Goal: Task Accomplishment & Management: Manage account settings

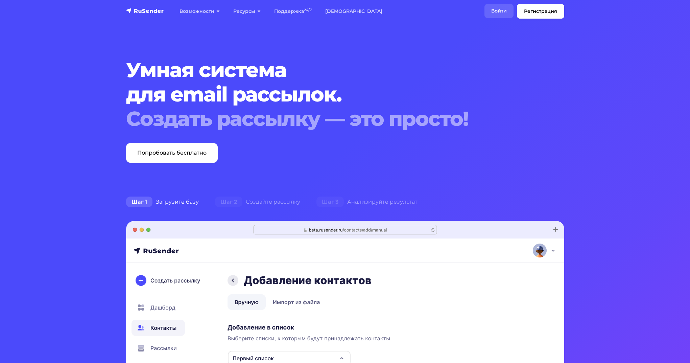
click at [507, 11] on link "Войти" at bounding box center [499, 11] width 29 height 14
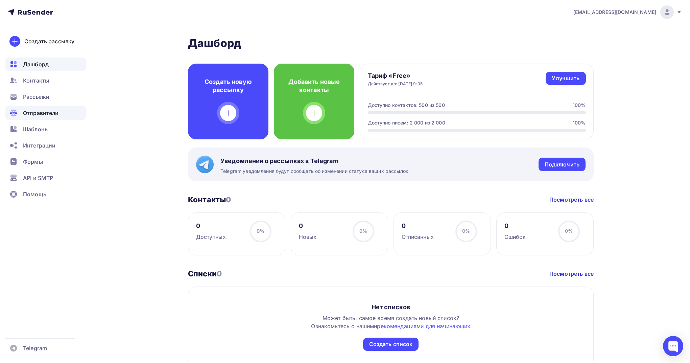
click at [50, 115] on span "Отправители" at bounding box center [41, 113] width 36 height 8
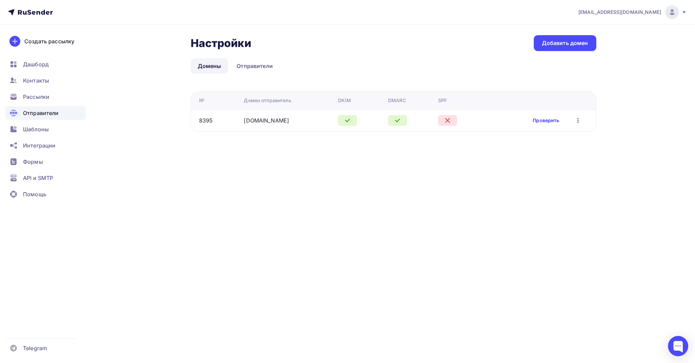
click at [549, 120] on link "Проверить" at bounding box center [546, 120] width 26 height 7
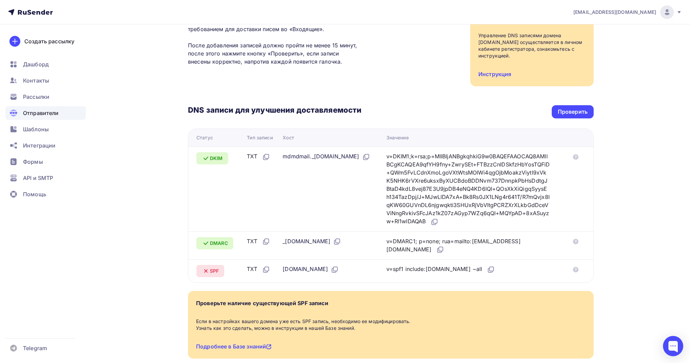
scroll to position [73, 0]
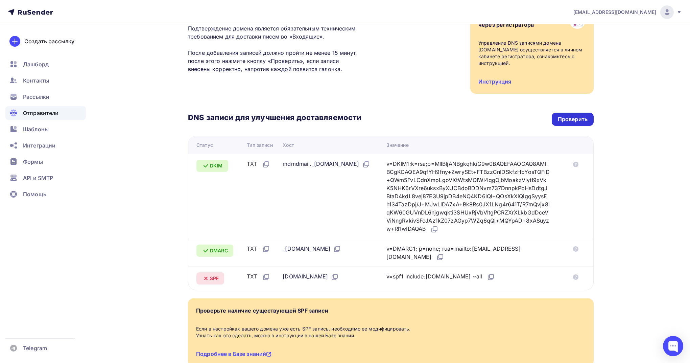
click at [575, 118] on div "Проверить" at bounding box center [573, 119] width 30 height 8
click at [575, 120] on div "Проверить" at bounding box center [573, 119] width 30 height 8
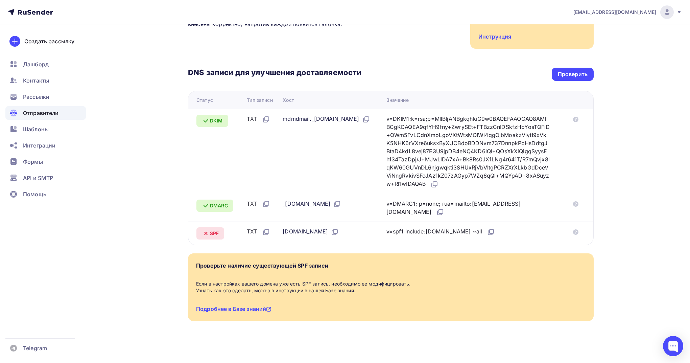
scroll to position [119, 0]
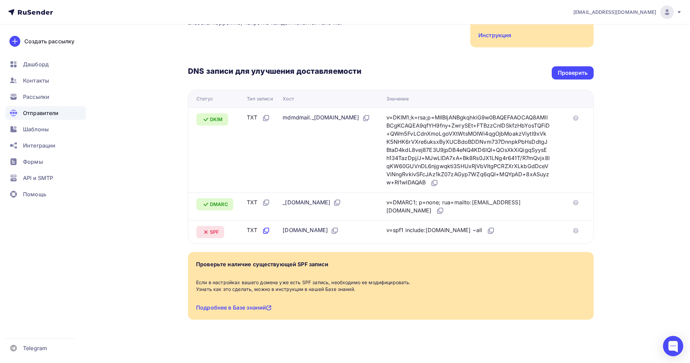
click at [262, 232] on icon at bounding box center [266, 231] width 8 height 8
click at [337, 230] on icon at bounding box center [335, 231] width 8 height 8
click at [488, 230] on icon at bounding box center [491, 231] width 8 height 8
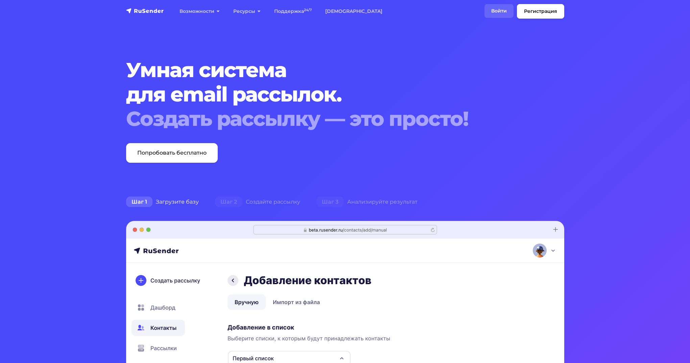
click at [494, 12] on link "Войти" at bounding box center [499, 11] width 29 height 14
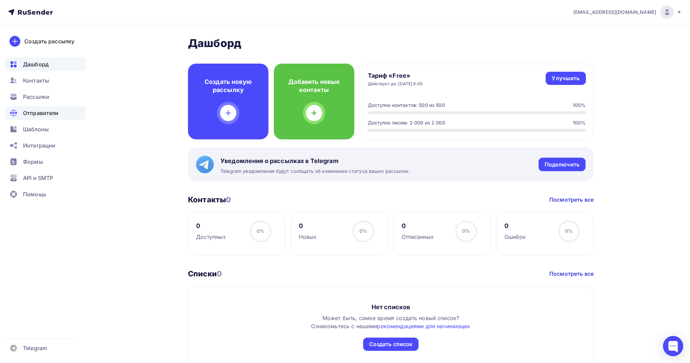
click at [64, 110] on div "Отправители" at bounding box center [45, 113] width 80 height 14
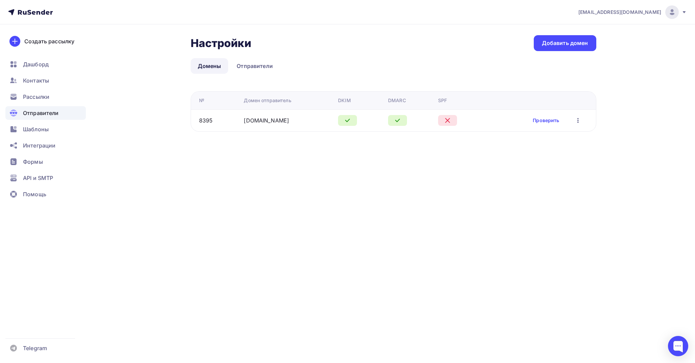
click at [545, 124] on div "Проверить Редактировать Удалить" at bounding box center [557, 120] width 49 height 9
click at [546, 120] on link "Проверить" at bounding box center [546, 120] width 26 height 7
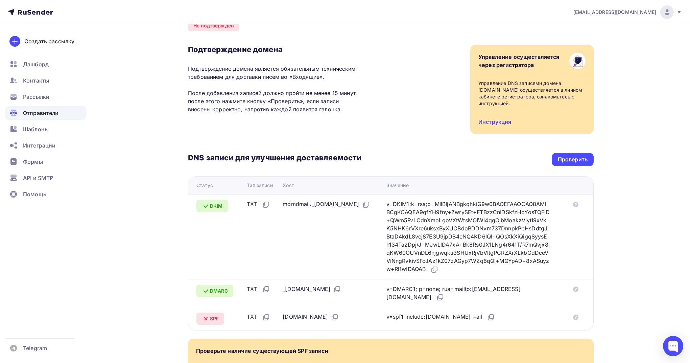
scroll to position [119, 0]
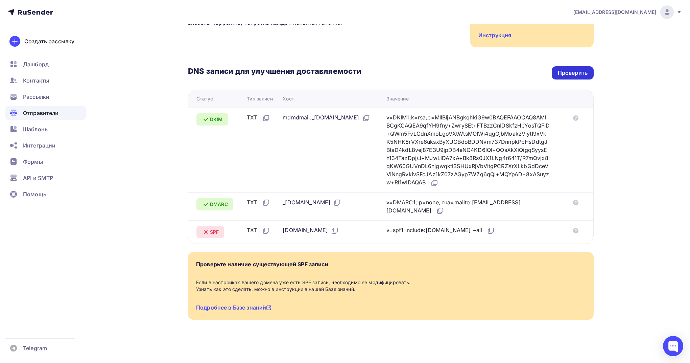
click at [556, 76] on div "Проверить" at bounding box center [573, 72] width 42 height 13
click at [578, 69] on div "Проверить" at bounding box center [573, 73] width 30 height 8
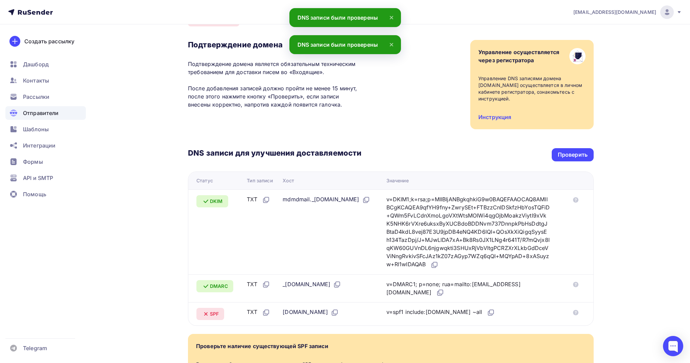
scroll to position [37, 0]
click at [563, 151] on div "Проверить" at bounding box center [573, 155] width 42 height 13
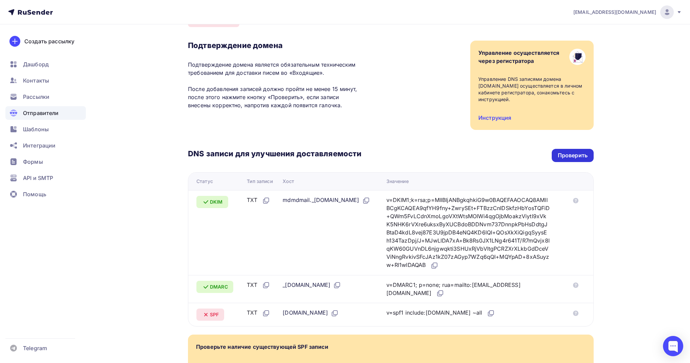
click at [586, 160] on div "Проверить" at bounding box center [573, 155] width 42 height 13
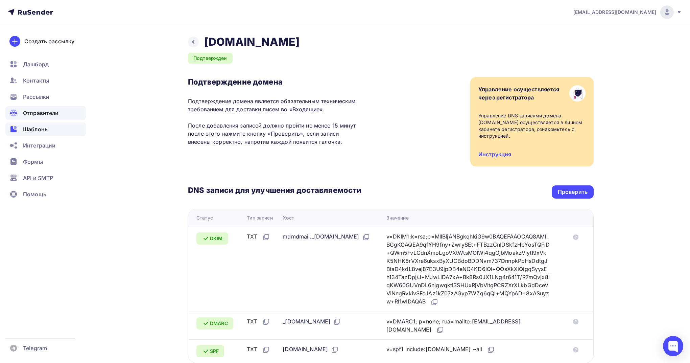
click at [60, 128] on div "Шаблоны" at bounding box center [45, 129] width 80 height 14
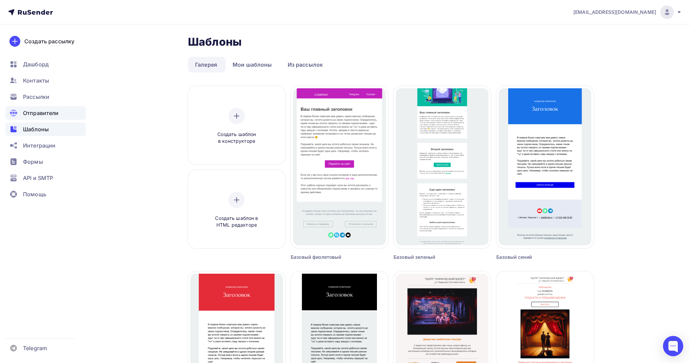
click at [56, 107] on div "Отправители" at bounding box center [45, 113] width 80 height 14
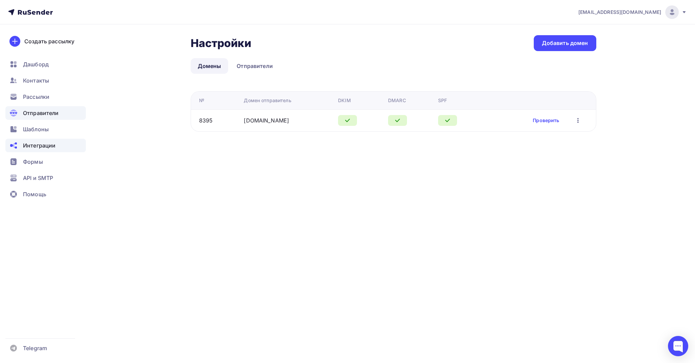
click at [59, 144] on div "Интеграции" at bounding box center [45, 146] width 80 height 14
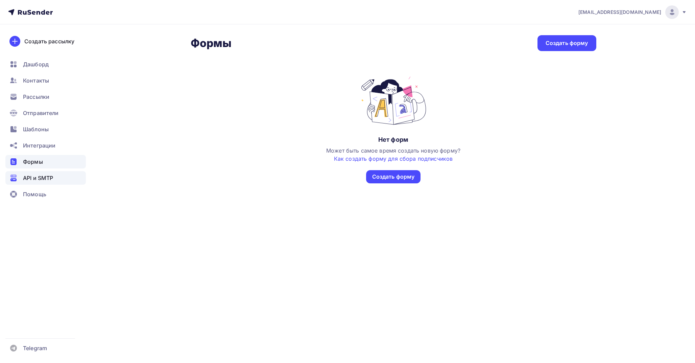
click at [76, 178] on div "API и SMTP" at bounding box center [45, 178] width 80 height 14
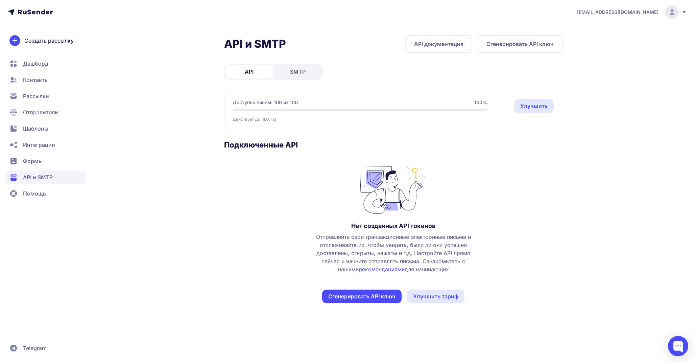
click at [32, 116] on span "Отправители" at bounding box center [45, 113] width 80 height 14
